Goal: Task Accomplishment & Management: Use online tool/utility

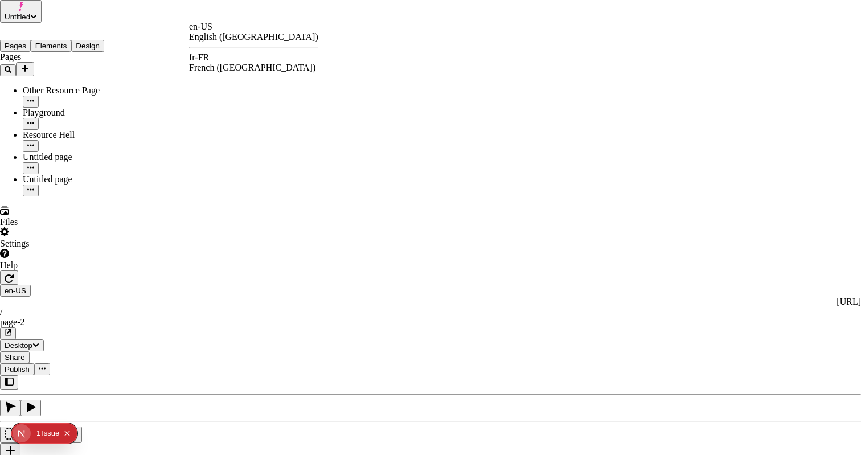
click at [226, 59] on div "fr-FR French ([GEOGRAPHIC_DATA])" at bounding box center [253, 62] width 129 height 21
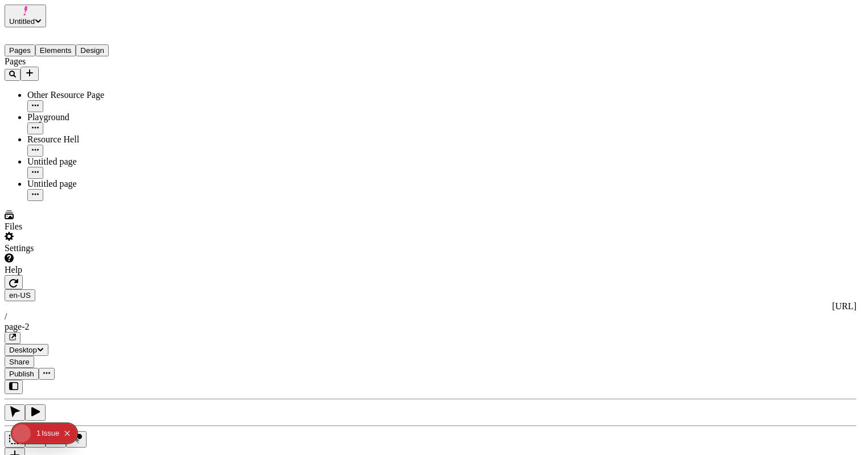
type input "/page-2"
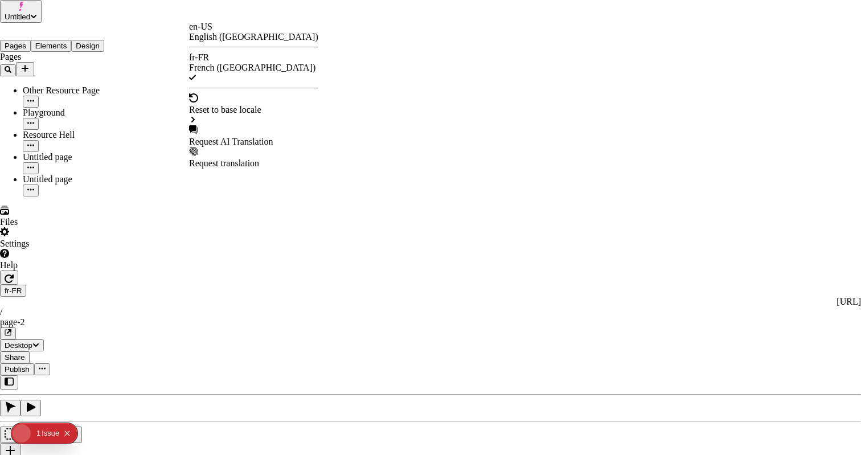
click at [250, 125] on div "Request AI Translation" at bounding box center [253, 136] width 129 height 22
checkbox input "true"
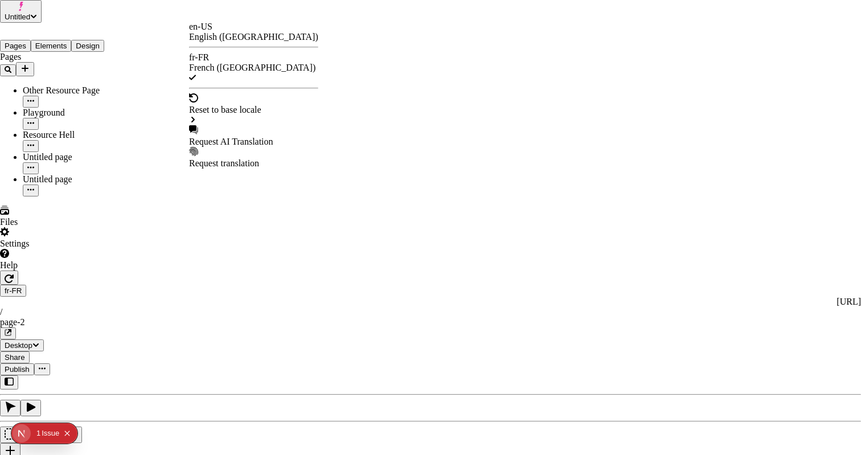
checkbox input "true"
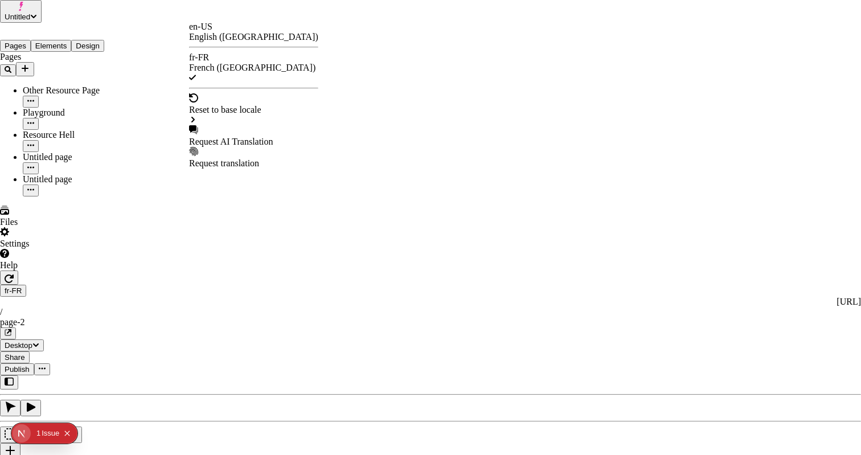
checkbox input "true"
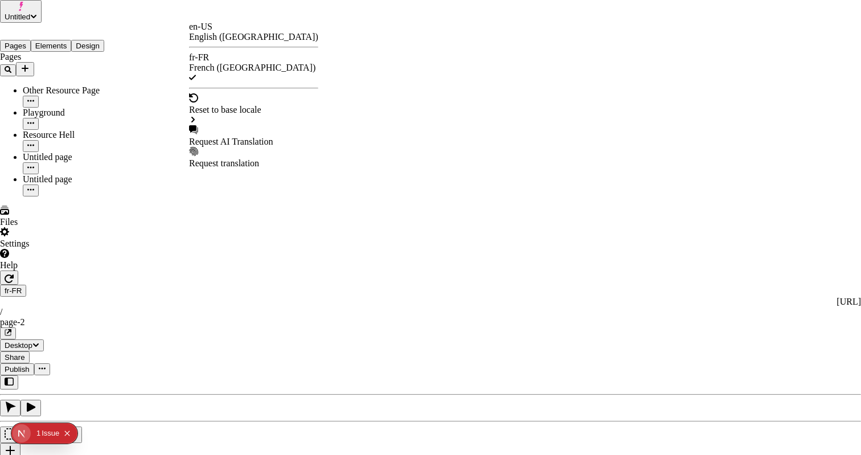
checkbox input "true"
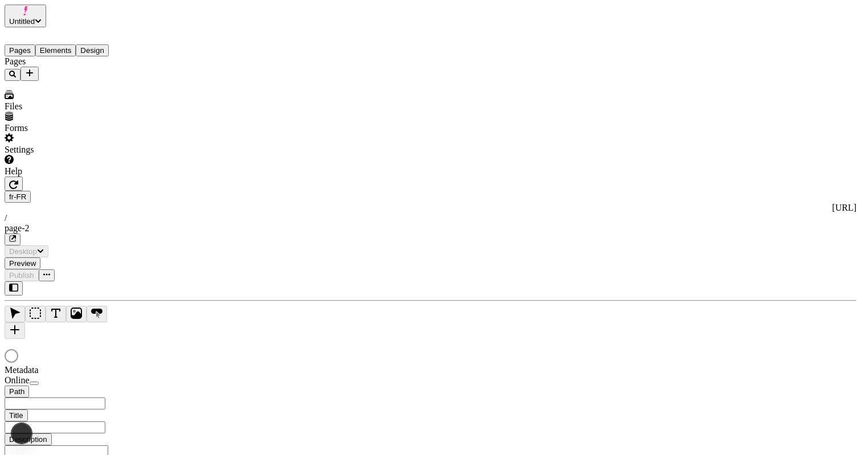
type input "/page-2"
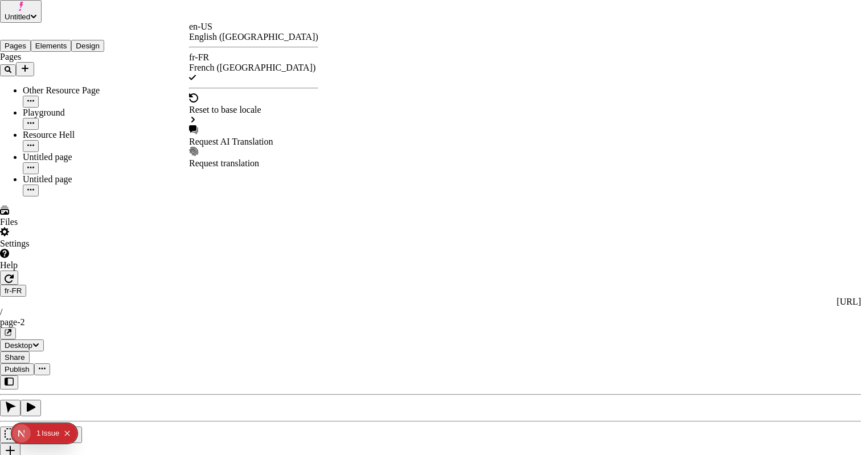
click at [264, 137] on div "Request AI Translation" at bounding box center [253, 142] width 129 height 10
drag, startPoint x: 551, startPoint y: 52, endPoint x: 582, endPoint y: 50, distance: 31.4
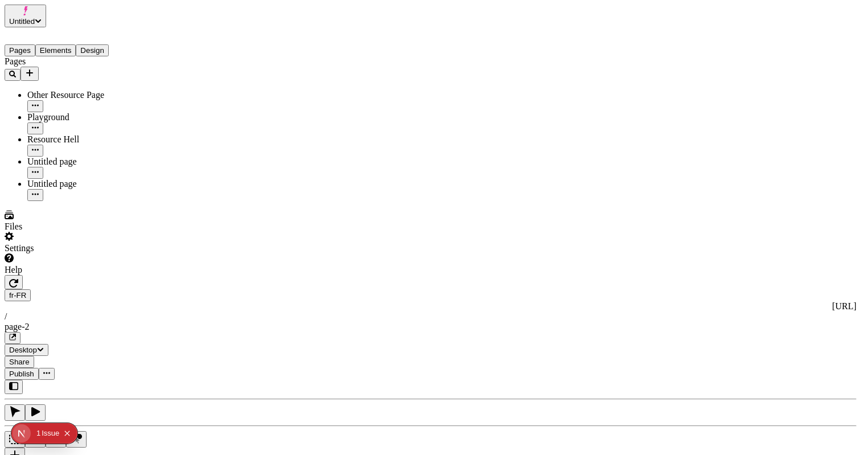
click at [34, 370] on span "Publish" at bounding box center [21, 374] width 25 height 9
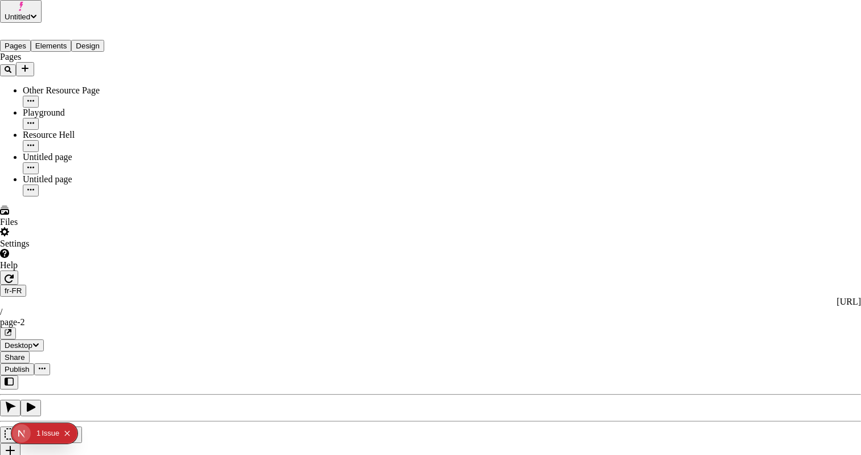
checkbox input "true"
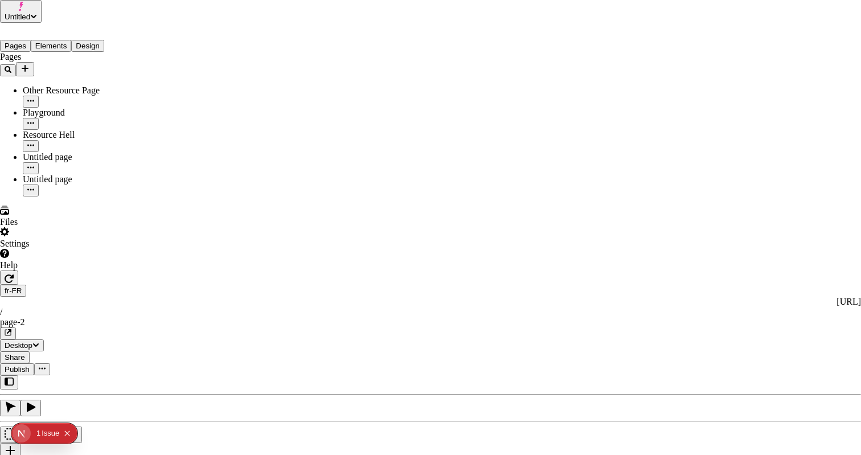
checkbox input "true"
checkbox input "false"
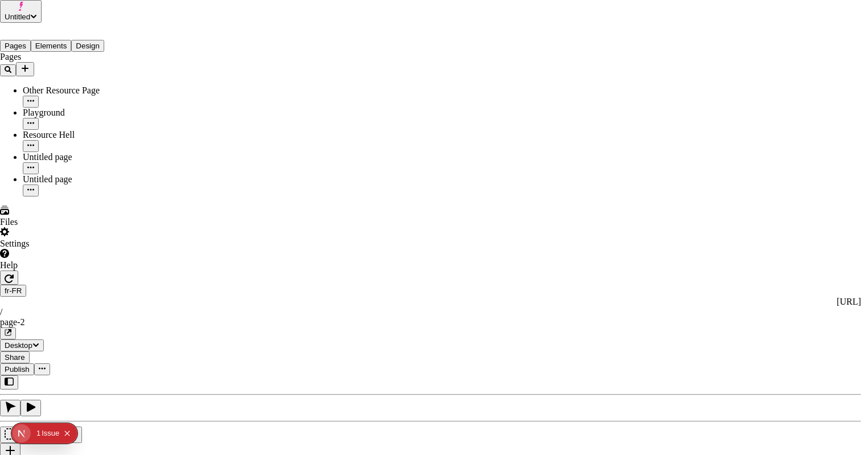
checkbox input "false"
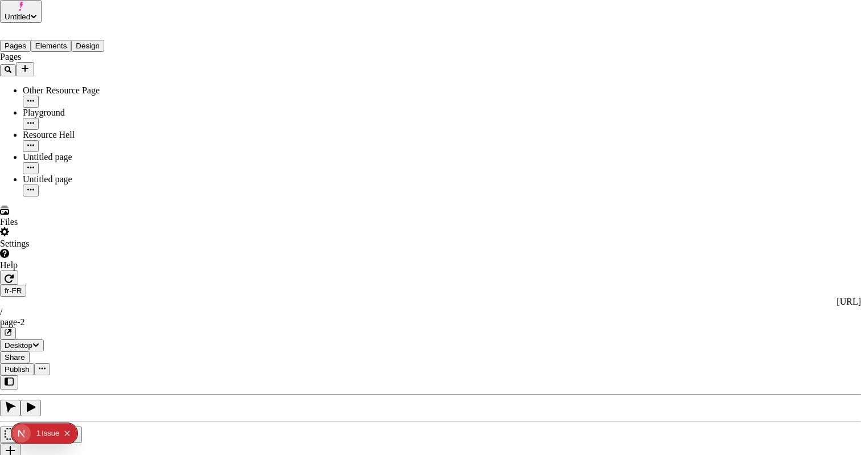
checkbox input "false"
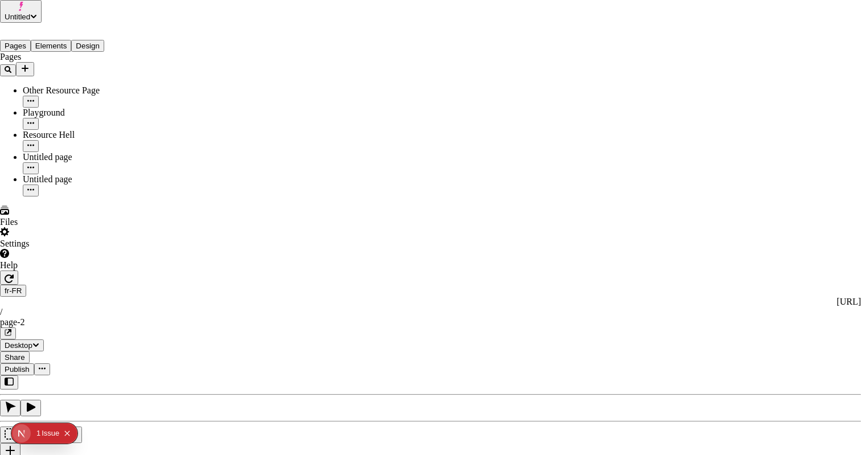
drag, startPoint x: 457, startPoint y: 186, endPoint x: 506, endPoint y: 254, distance: 83.3
drag, startPoint x: 506, startPoint y: 254, endPoint x: 439, endPoint y: 154, distance: 120.7
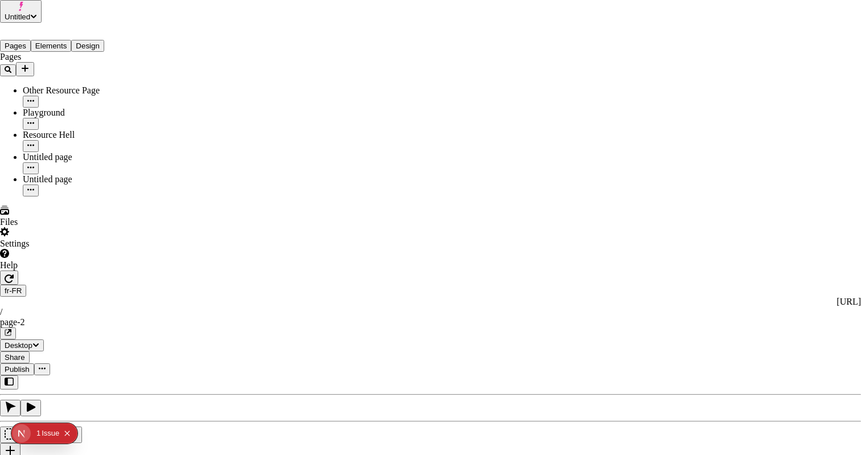
drag, startPoint x: 387, startPoint y: 195, endPoint x: 456, endPoint y: 296, distance: 121.8
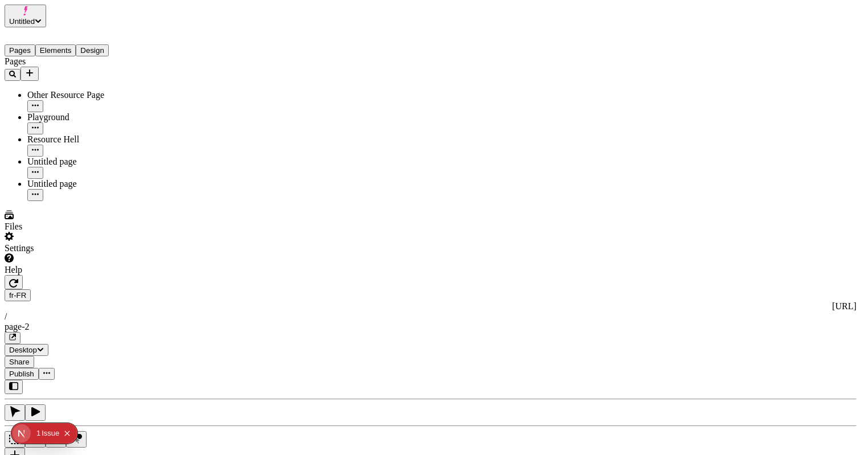
click at [59, 31] on div "Pages Elements Design" at bounding box center [73, 41] width 137 height 29
click at [68, 44] on button "Elements" at bounding box center [55, 50] width 41 height 12
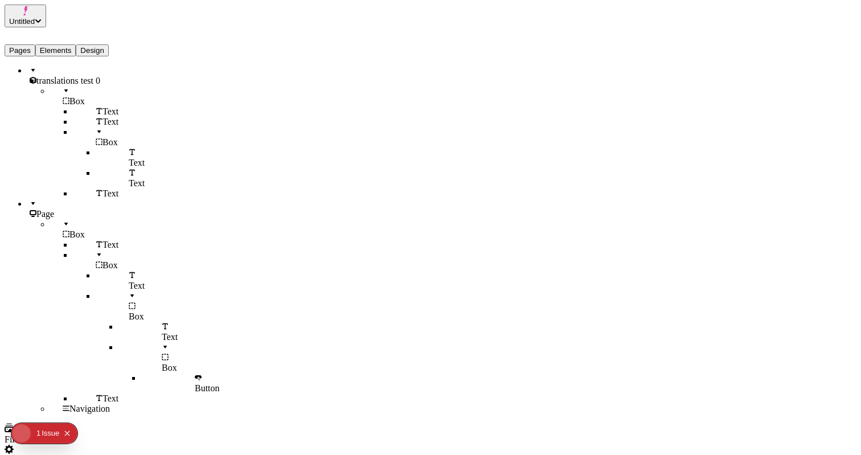
scroll to position [15, 0]
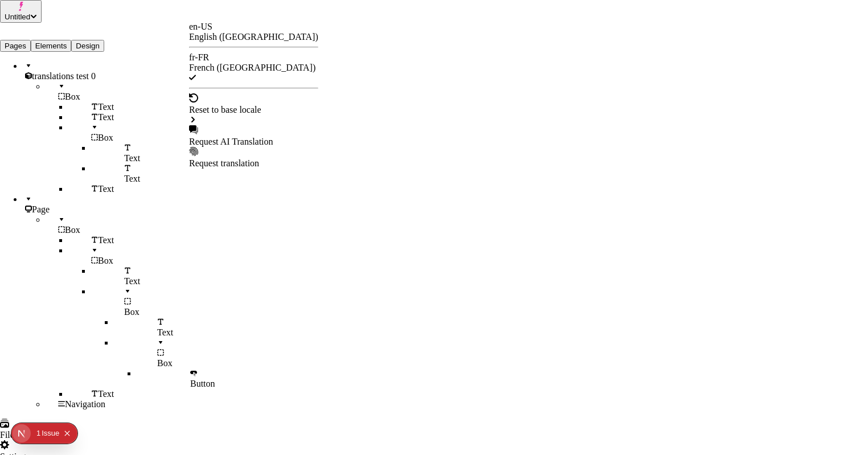
click at [243, 137] on div "Request AI Translation" at bounding box center [253, 142] width 129 height 10
checkbox input "true"
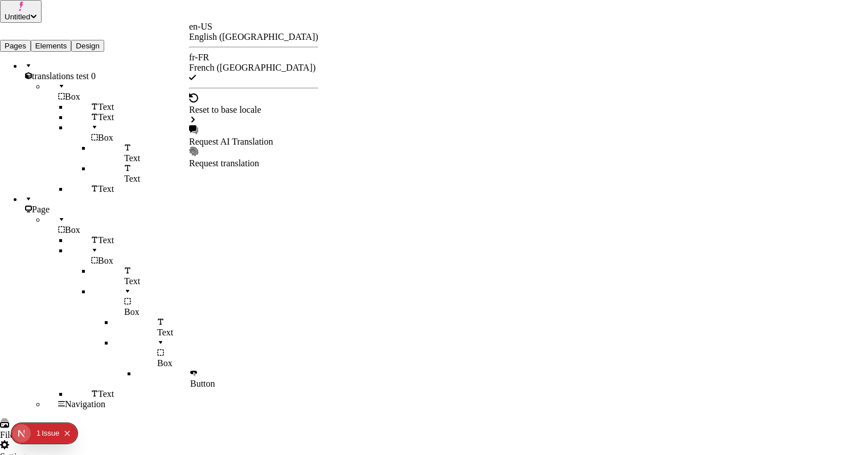
checkbox input "true"
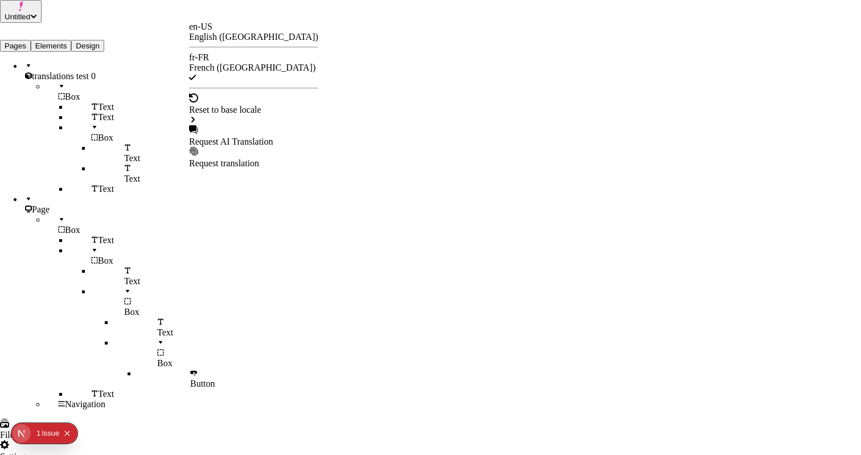
checkbox input "true"
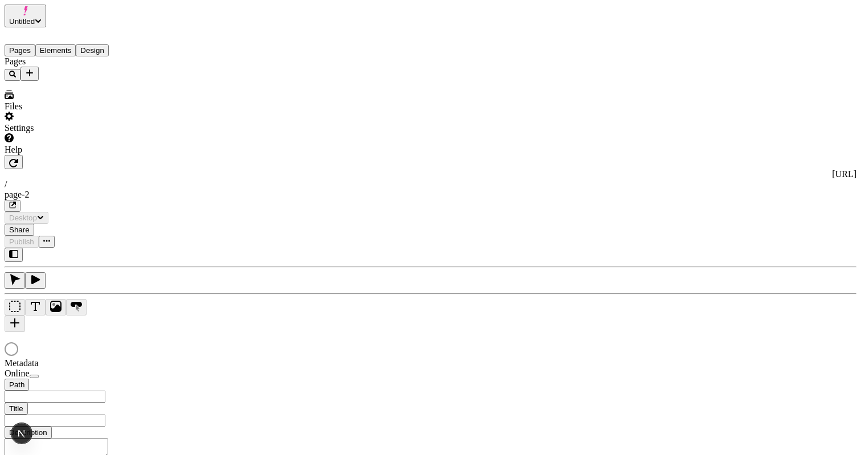
type input "/page-2"
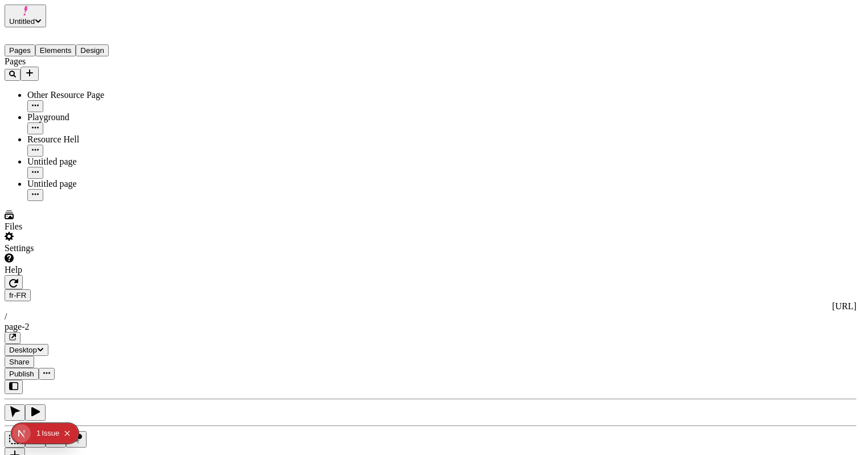
click at [34, 370] on span "Publish" at bounding box center [21, 374] width 25 height 9
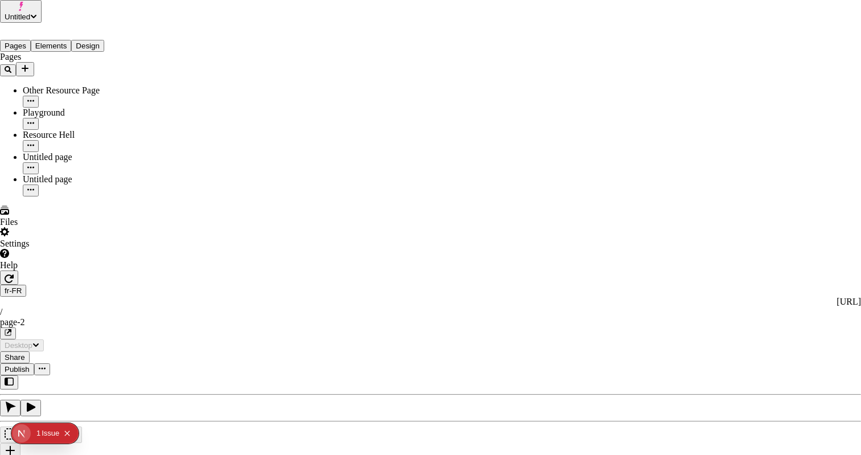
checkbox input "true"
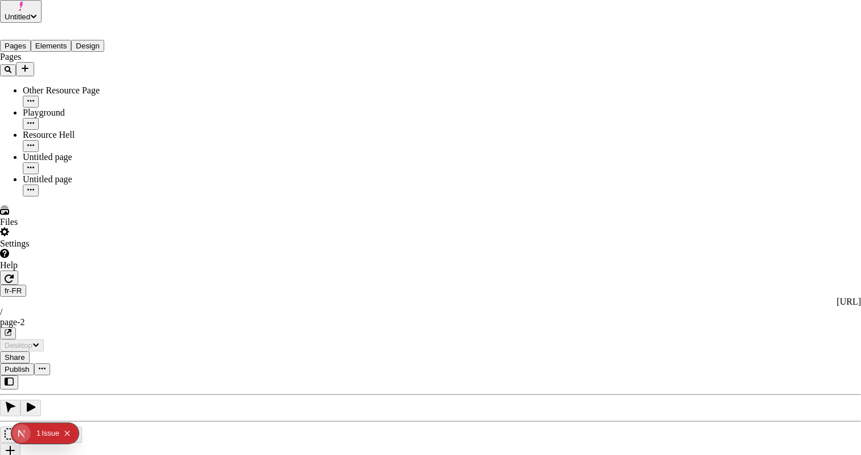
checkbox input "false"
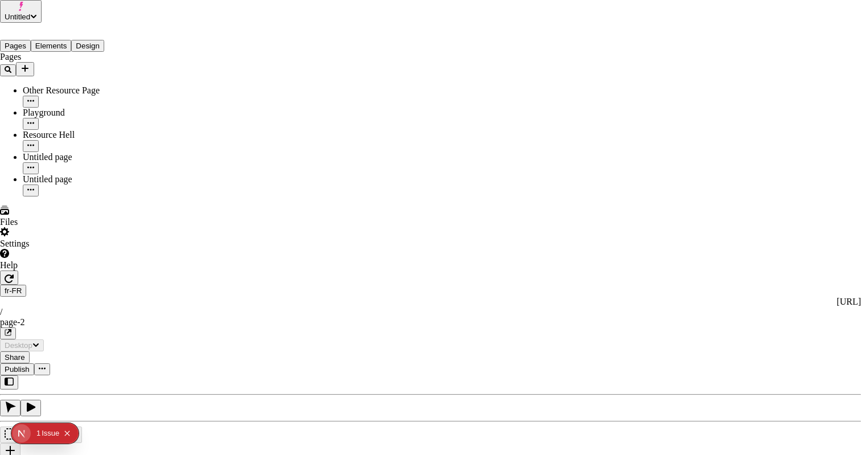
drag, startPoint x: 543, startPoint y: 263, endPoint x: 544, endPoint y: 271, distance: 8.6
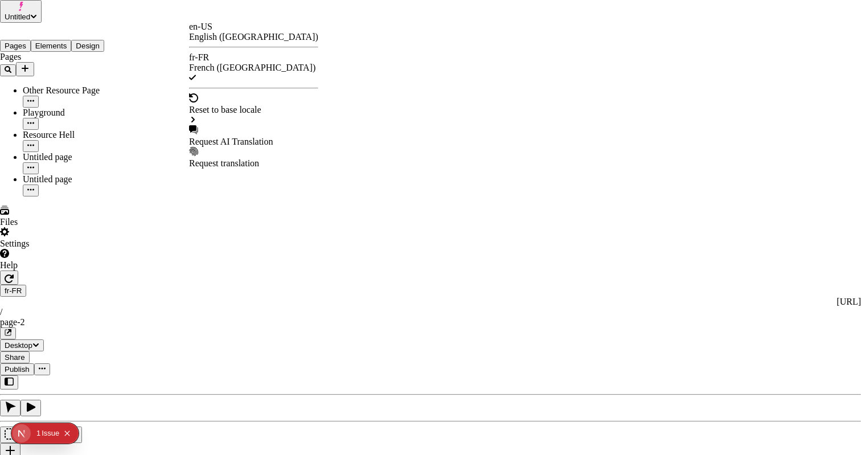
click at [256, 125] on div "Request AI Translation" at bounding box center [253, 136] width 129 height 22
checkbox input "true"
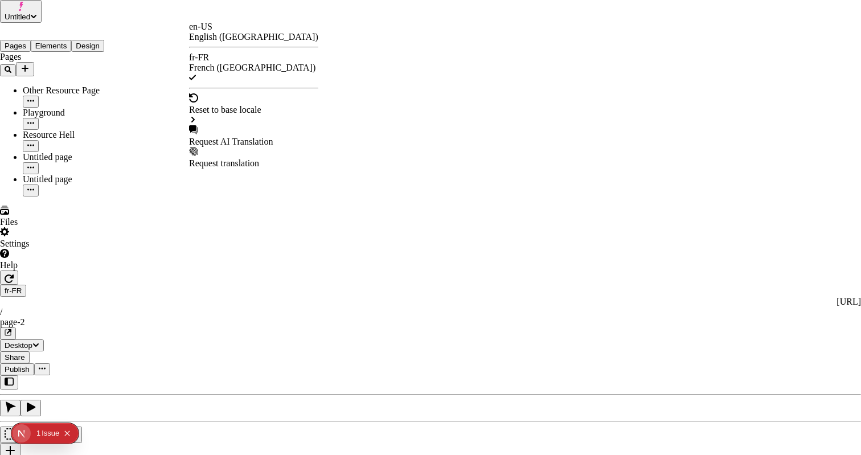
checkbox input "true"
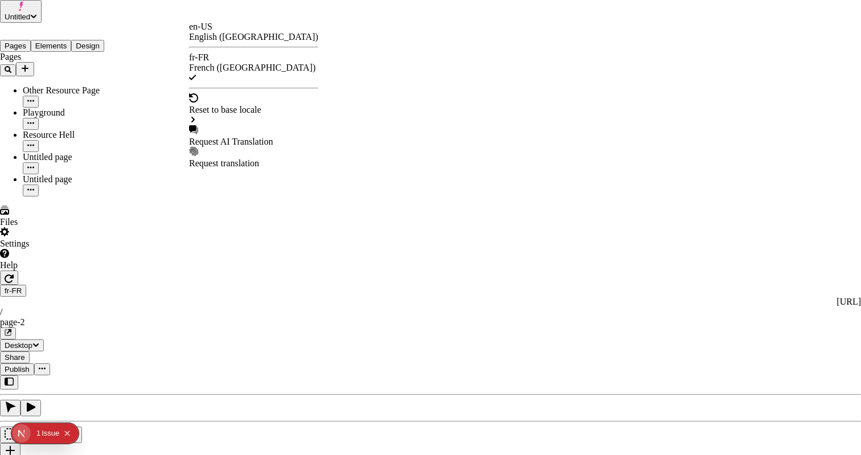
checkbox input "true"
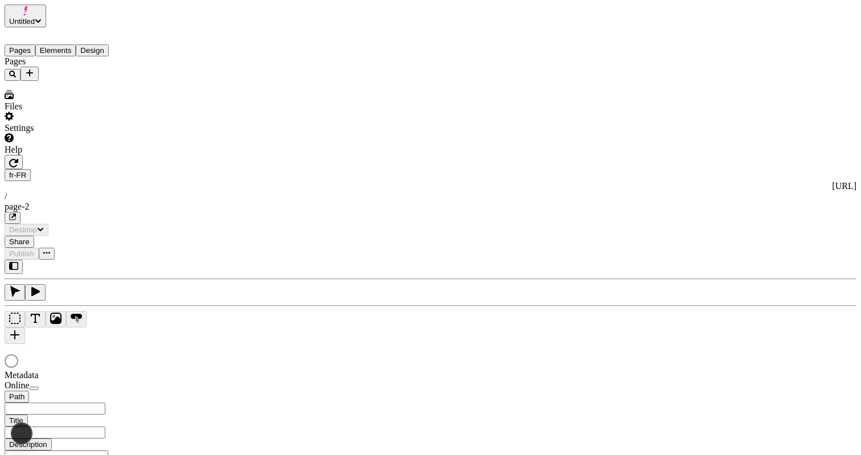
type input "/page-2"
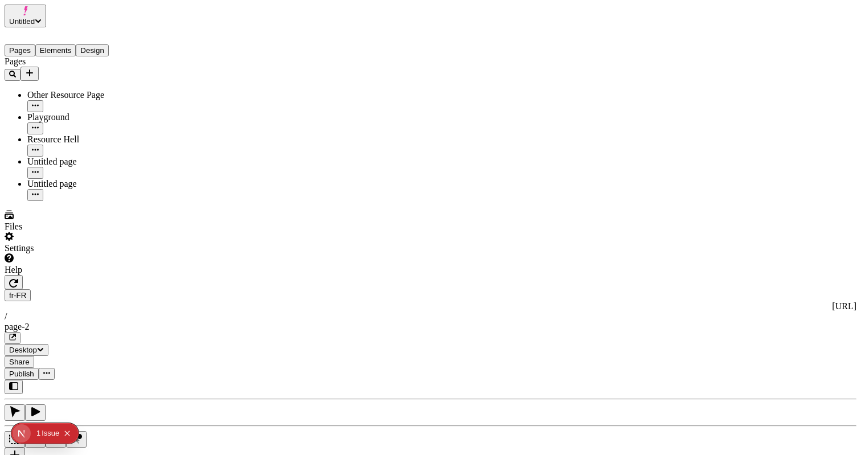
click at [18, 279] on icon "button" at bounding box center [13, 283] width 9 height 9
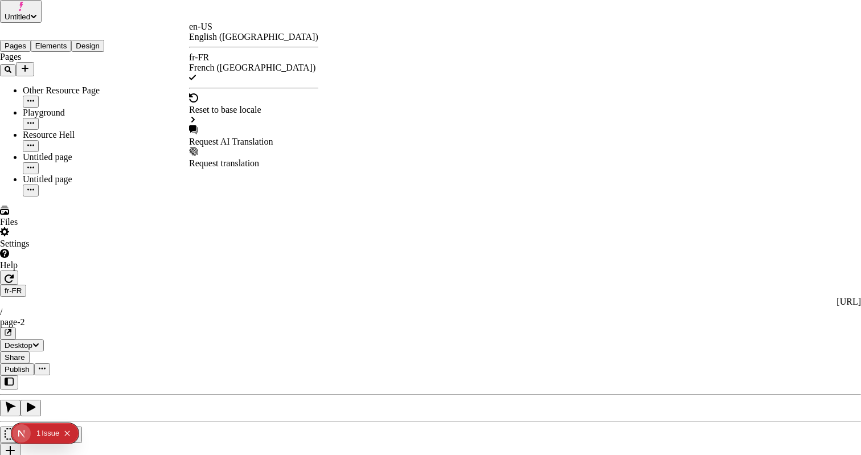
click at [257, 125] on div "Request AI Translation" at bounding box center [253, 136] width 129 height 22
checkbox input "true"
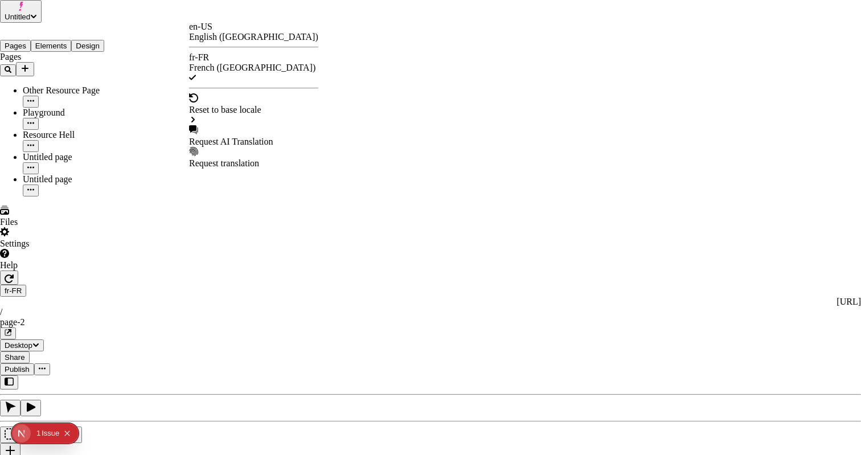
checkbox input "true"
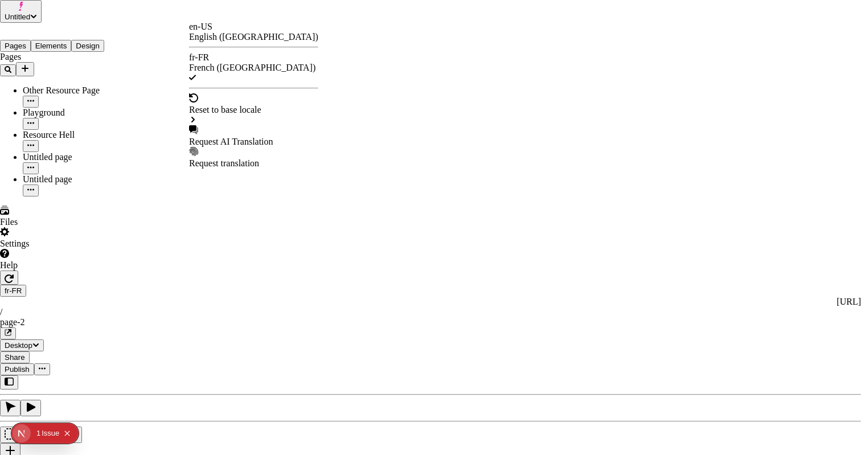
checkbox input "false"
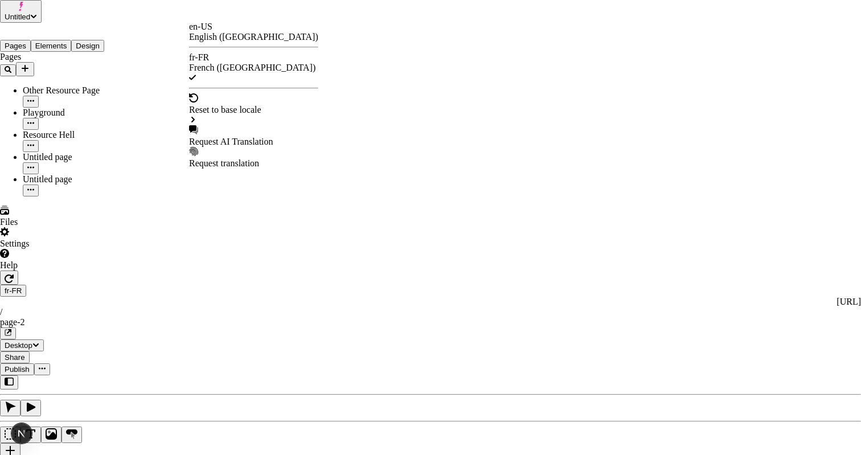
checkbox input "false"
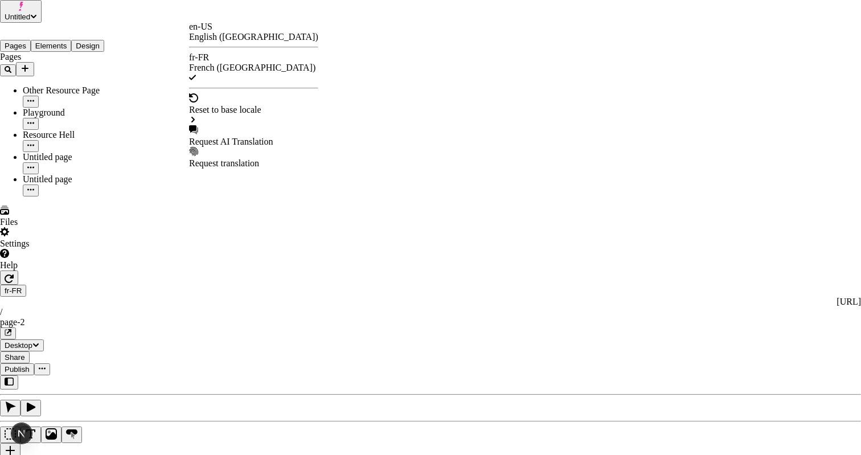
checkbox input "false"
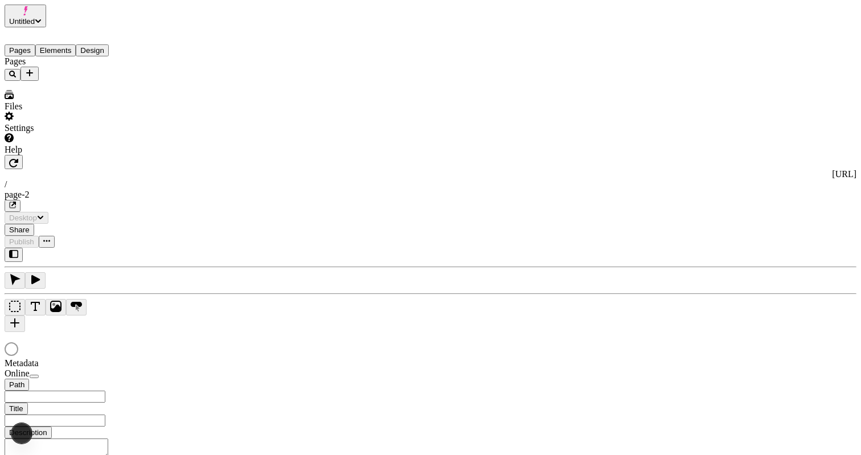
type input "/page-2"
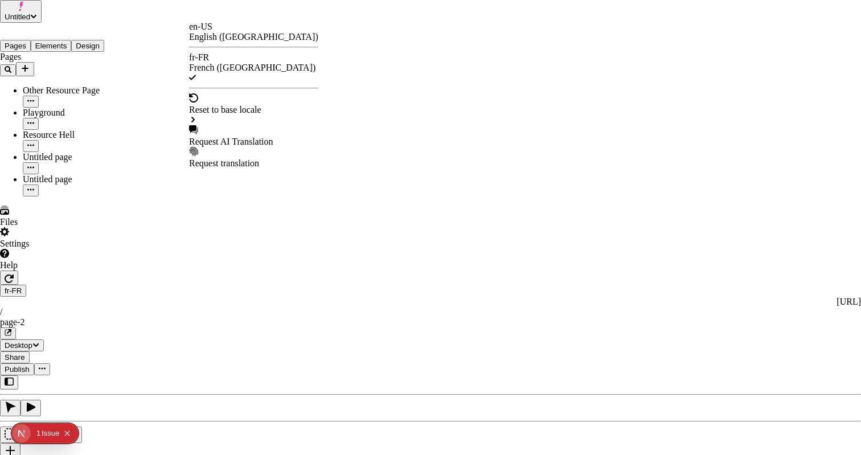
click at [230, 137] on div "Request AI Translation" at bounding box center [253, 142] width 129 height 10
checkbox input "true"
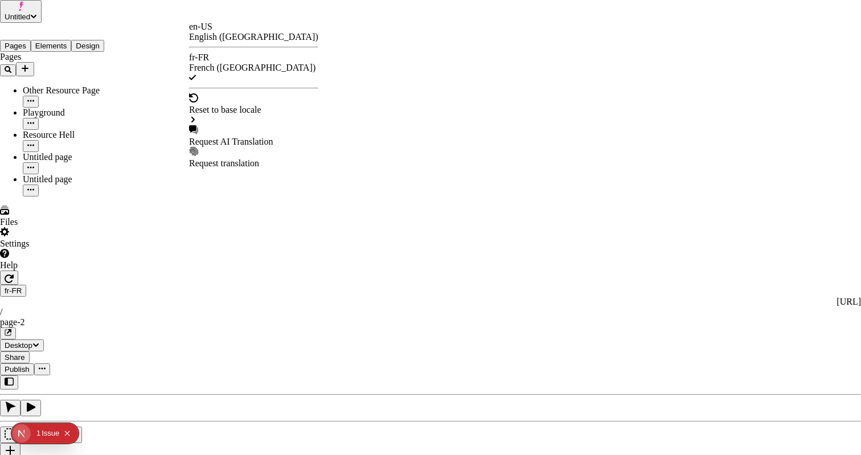
checkbox input "true"
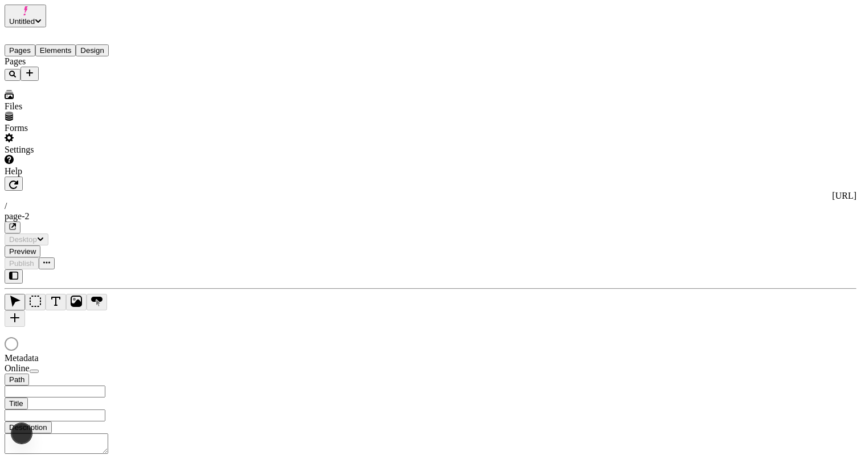
type input "/page-2"
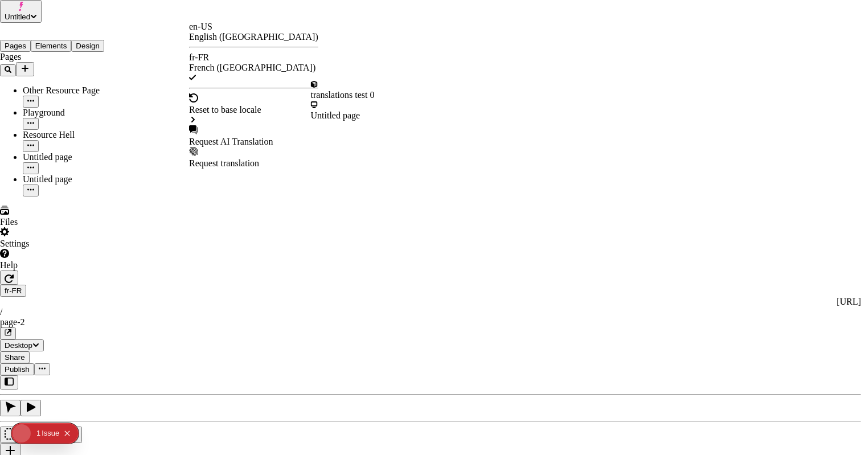
click at [246, 137] on div "Request AI Translation" at bounding box center [253, 142] width 129 height 10
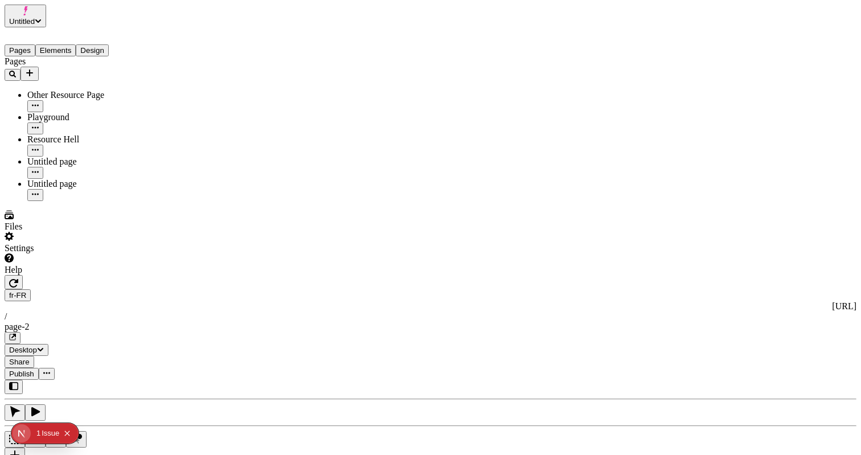
click at [34, 370] on span "Publish" at bounding box center [21, 374] width 25 height 9
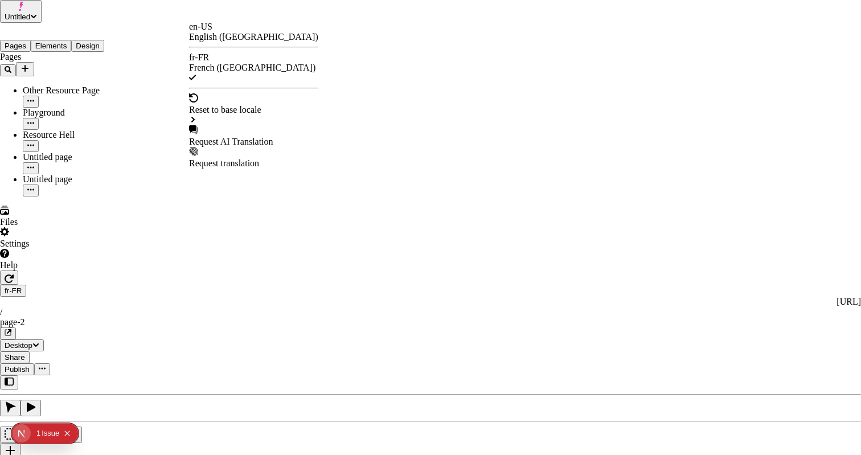
click at [246, 125] on div "Request AI Translation" at bounding box center [253, 136] width 129 height 22
checkbox input "true"
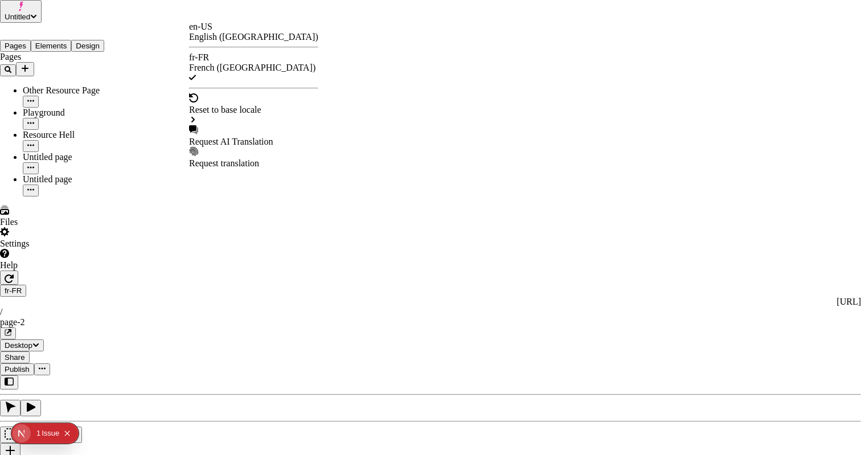
checkbox input "true"
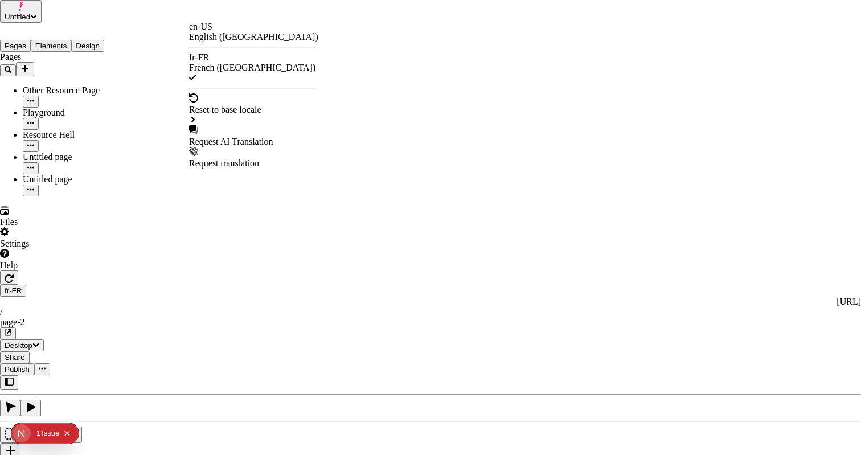
checkbox input "true"
